Goal: Transaction & Acquisition: Obtain resource

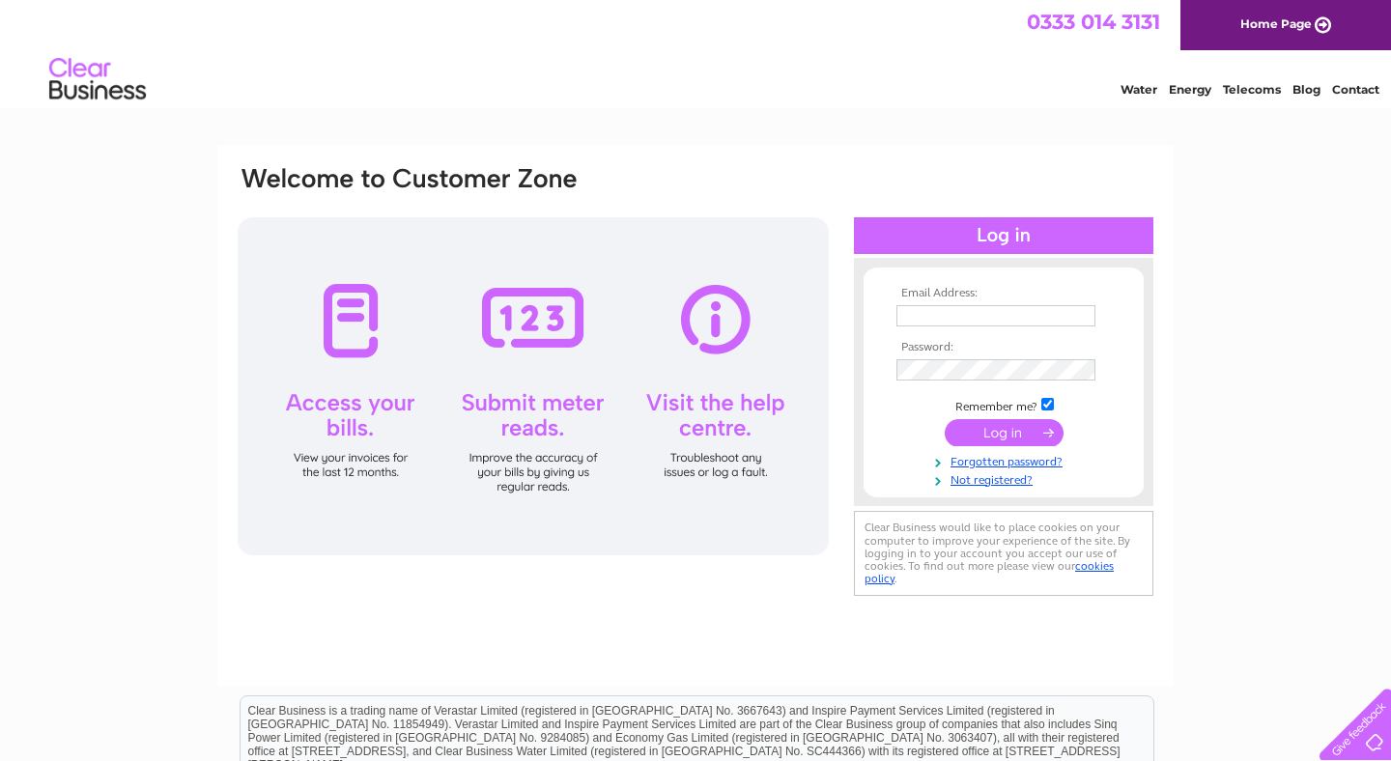
type input "roddy@heslimited.co.uk"
click at [992, 432] on input "submit" at bounding box center [1003, 432] width 119 height 27
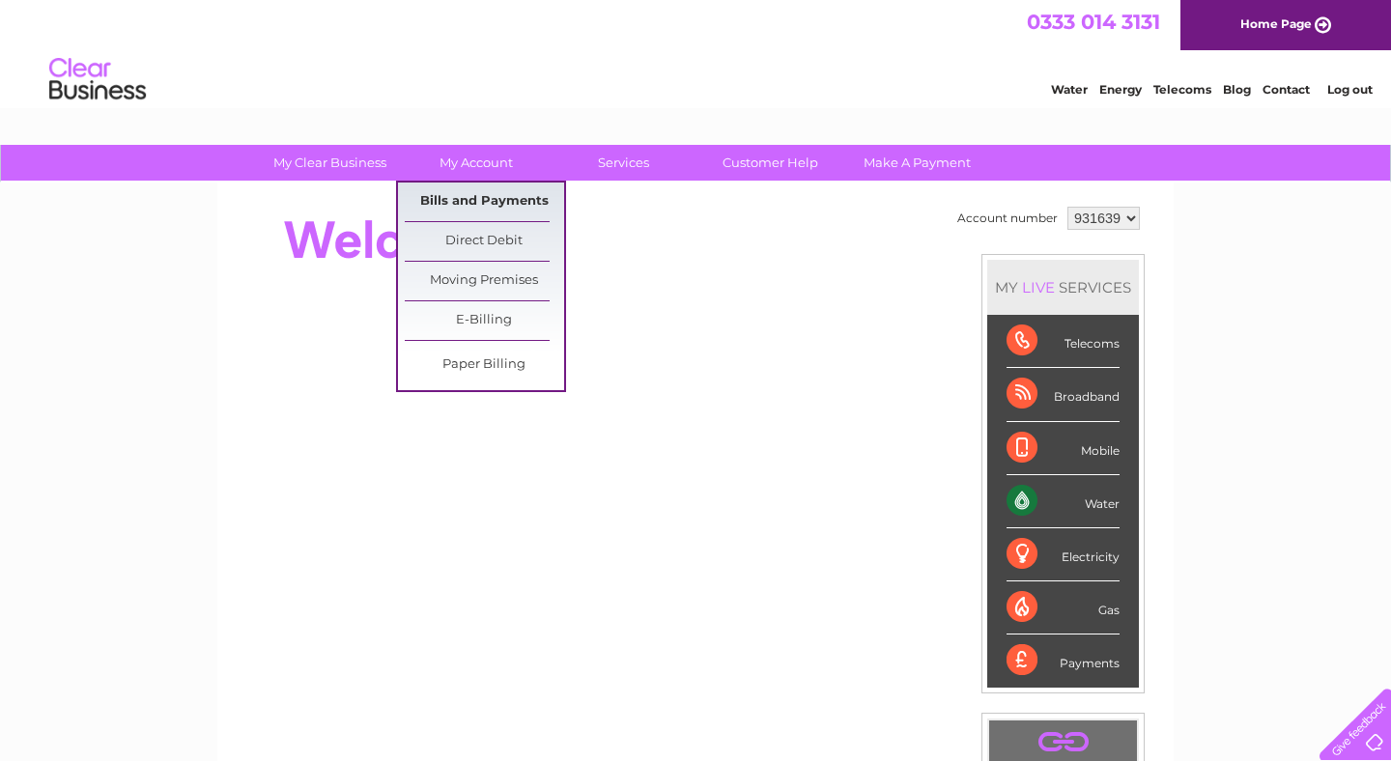
click at [486, 203] on link "Bills and Payments" at bounding box center [484, 202] width 159 height 39
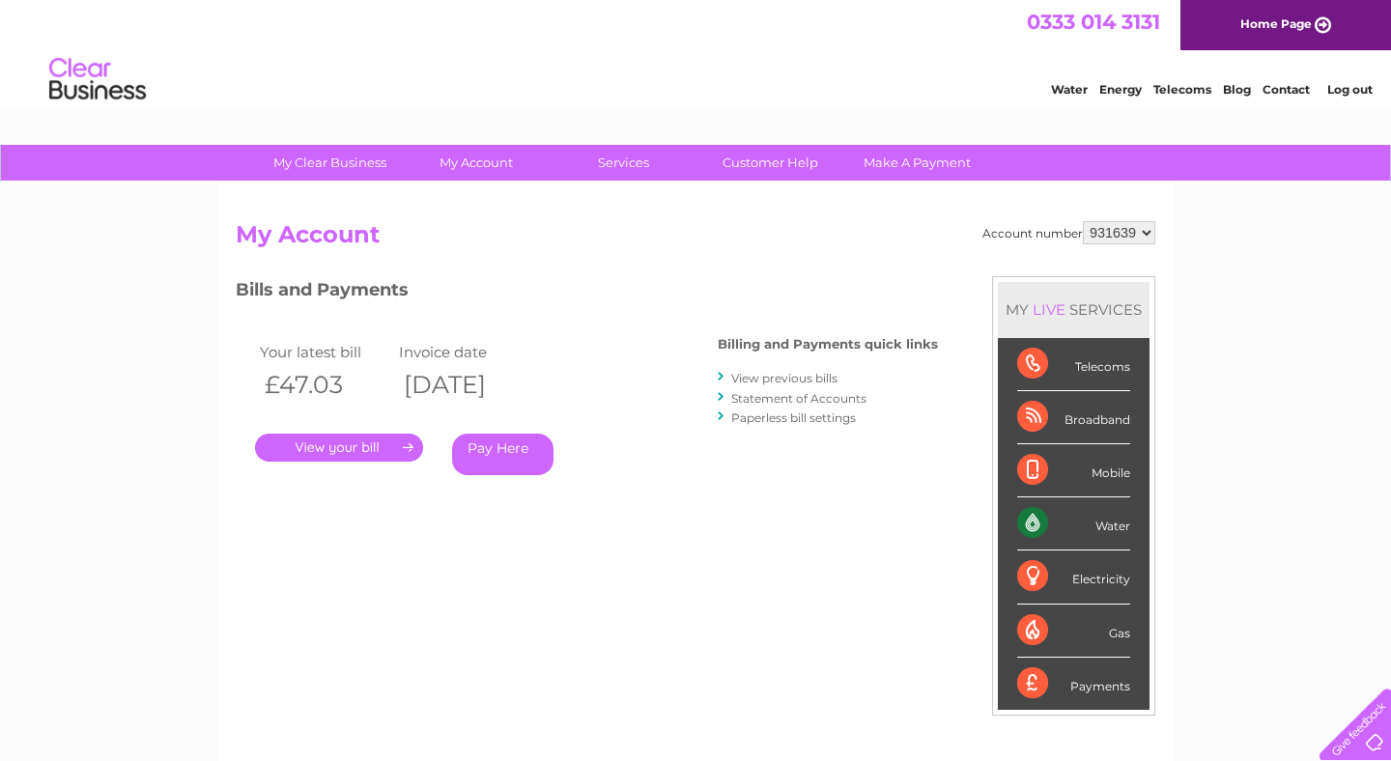
click at [354, 446] on link "." at bounding box center [339, 448] width 168 height 28
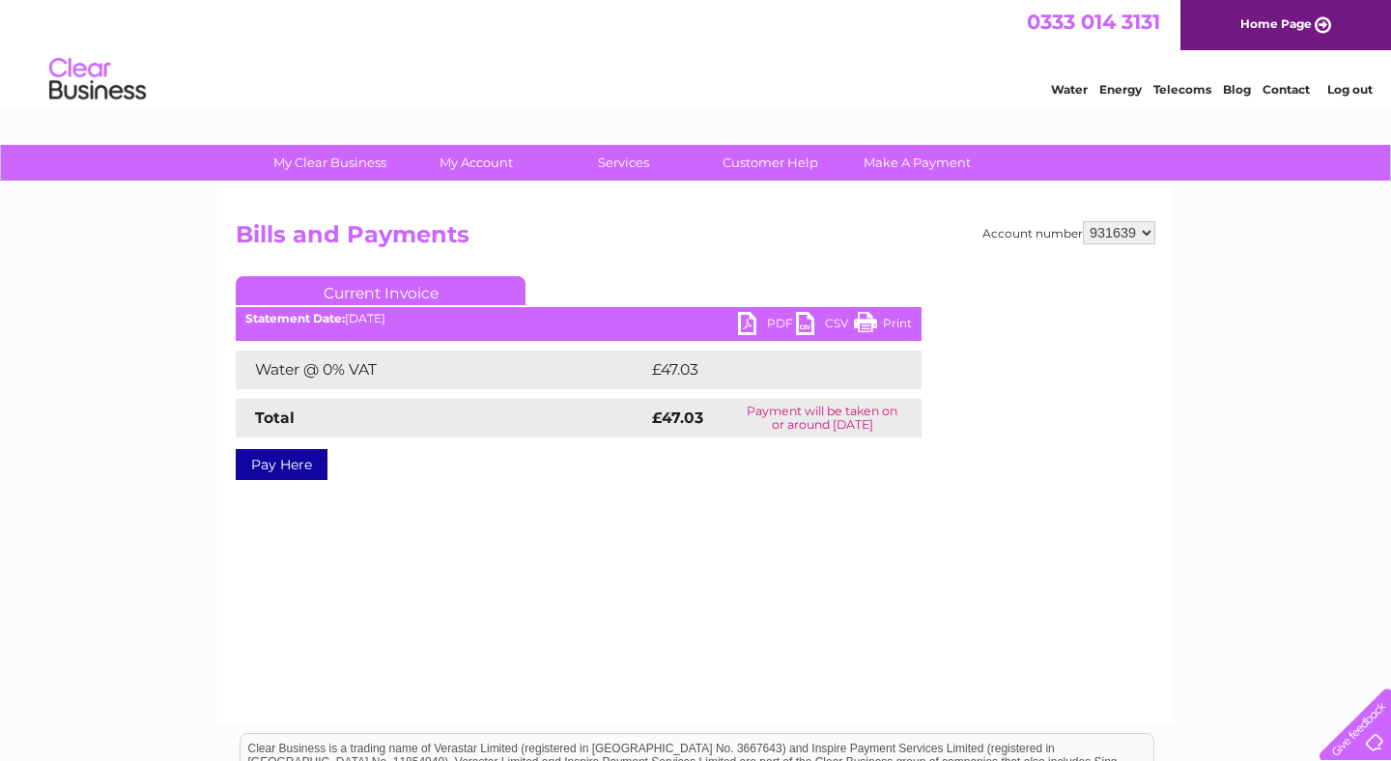
click at [744, 321] on link "PDF" at bounding box center [767, 326] width 58 height 28
click at [1142, 235] on select "931639 945209" at bounding box center [1119, 232] width 72 height 23
select select "945209"
click at [1083, 221] on select "931639 945209" at bounding box center [1119, 232] width 72 height 23
click at [745, 325] on link "PDF" at bounding box center [767, 326] width 58 height 28
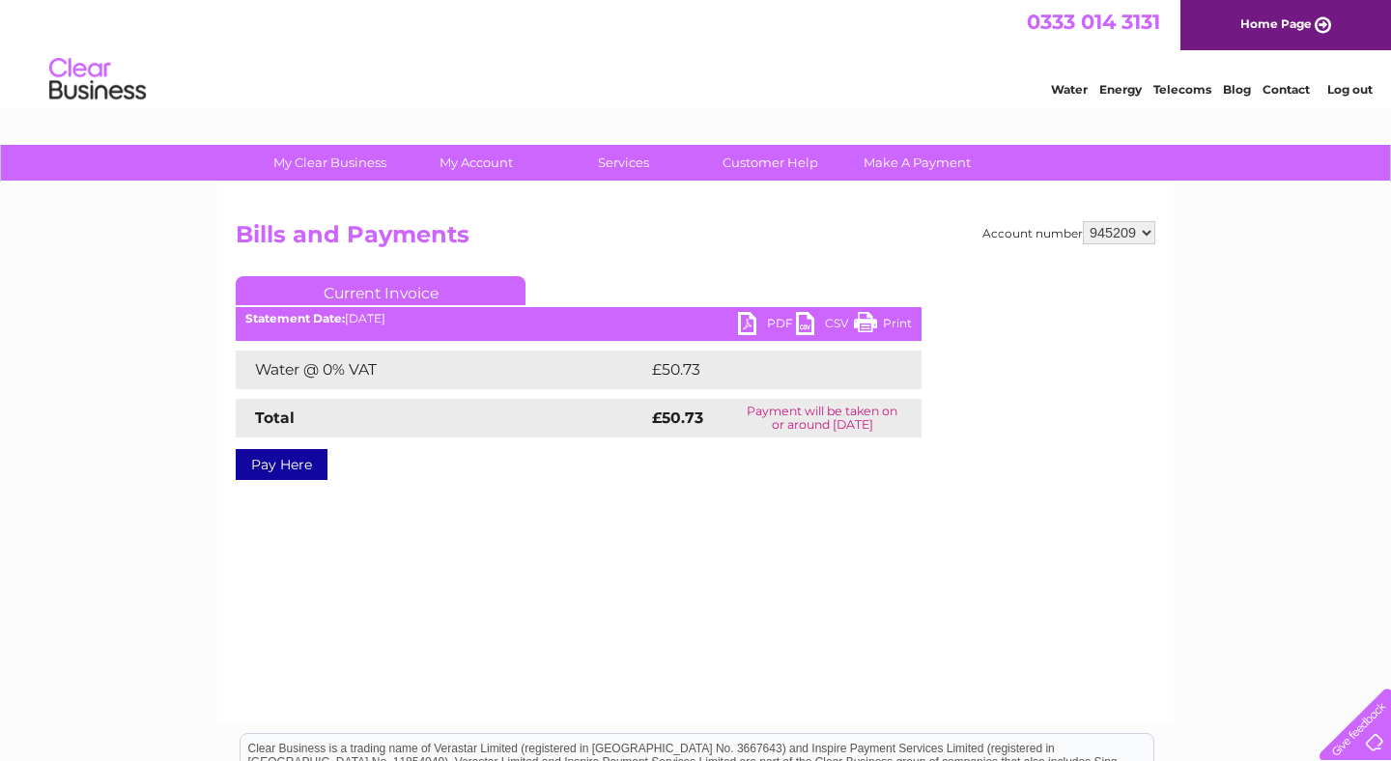
click at [1341, 84] on link "Log out" at bounding box center [1349, 89] width 45 height 14
